Goal: Check status

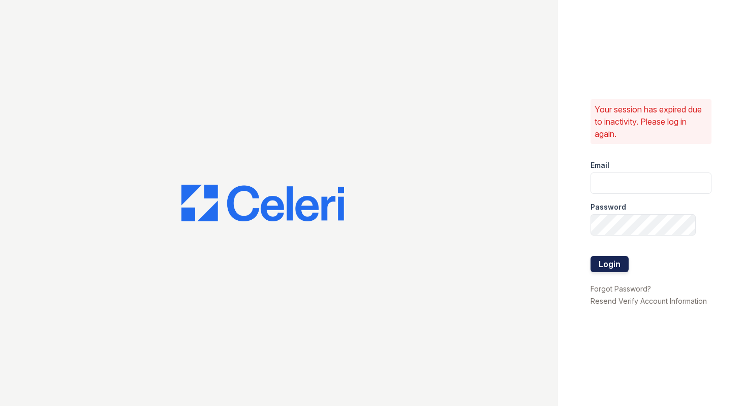
type input "[EMAIL_ADDRESS][DOMAIN_NAME]"
click at [605, 266] on button "Login" at bounding box center [610, 264] width 38 height 16
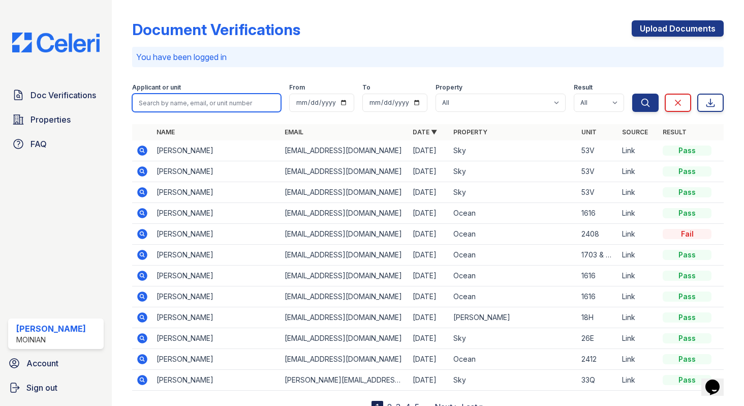
click at [197, 110] on input "search" at bounding box center [206, 103] width 149 height 18
type input "eyen"
click at [632, 94] on button "Search" at bounding box center [645, 103] width 26 height 18
